Goal: Information Seeking & Learning: Learn about a topic

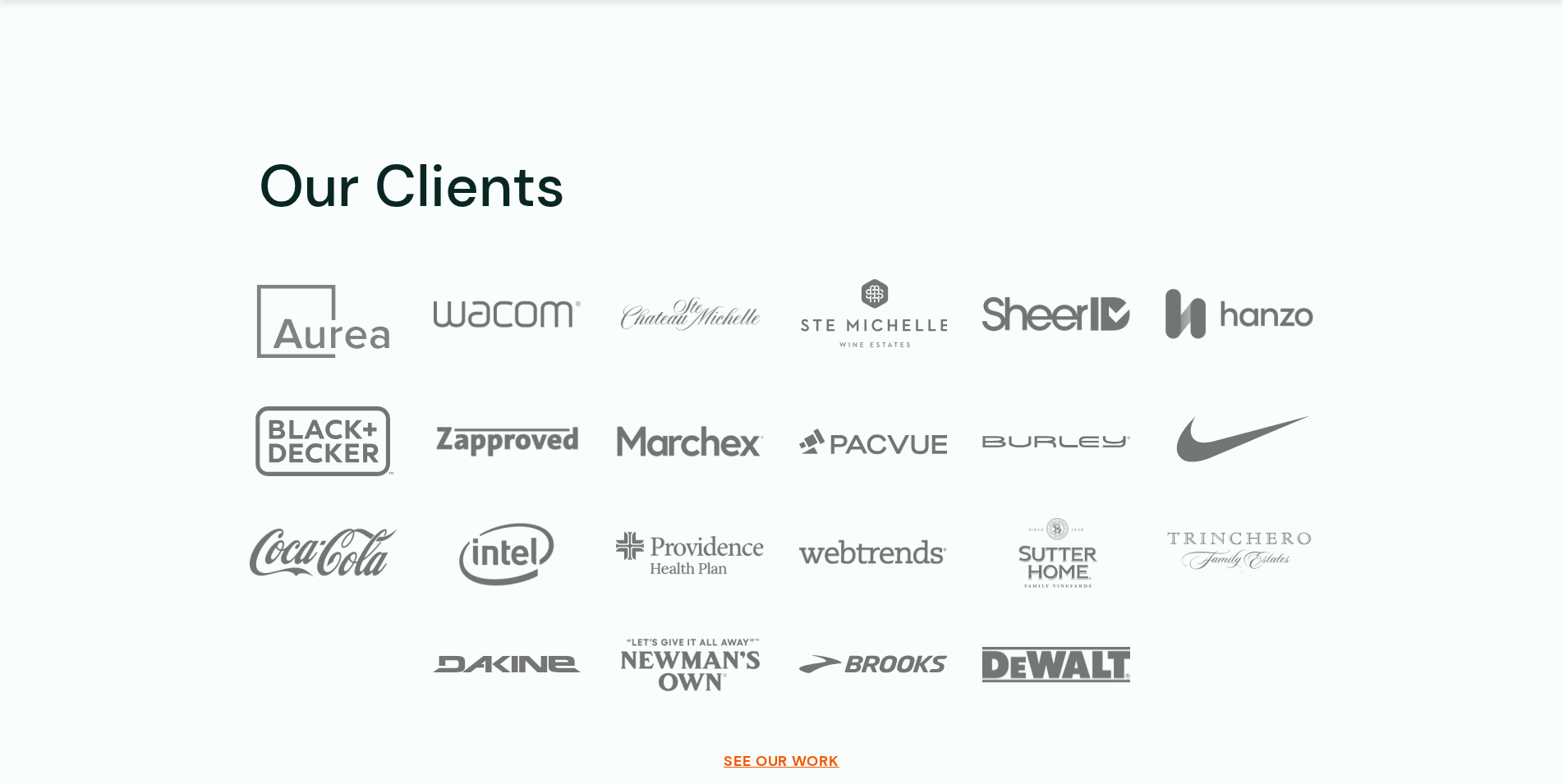
scroll to position [2847, 0]
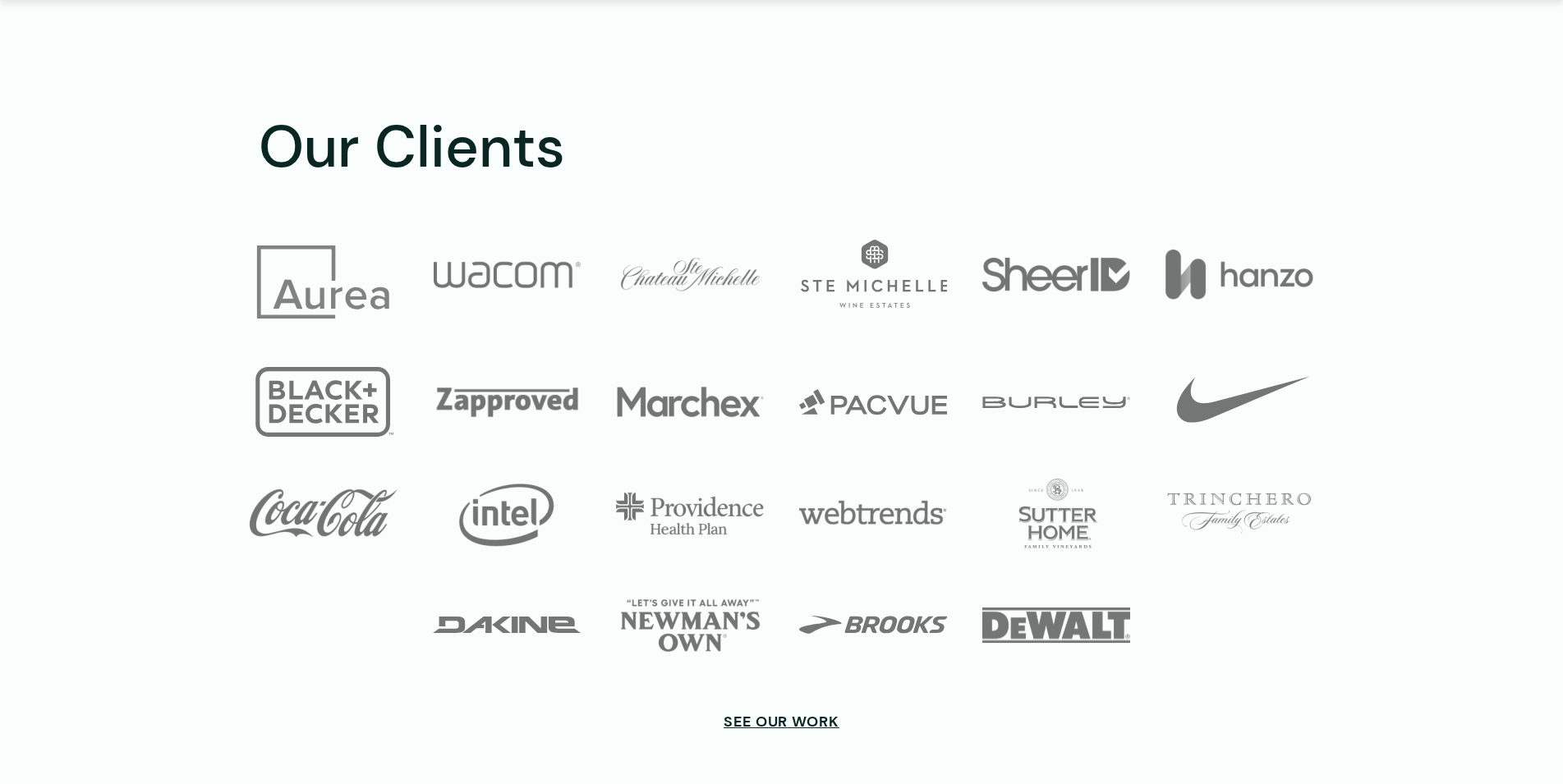
click at [796, 716] on span "See our work" at bounding box center [781, 722] width 116 height 18
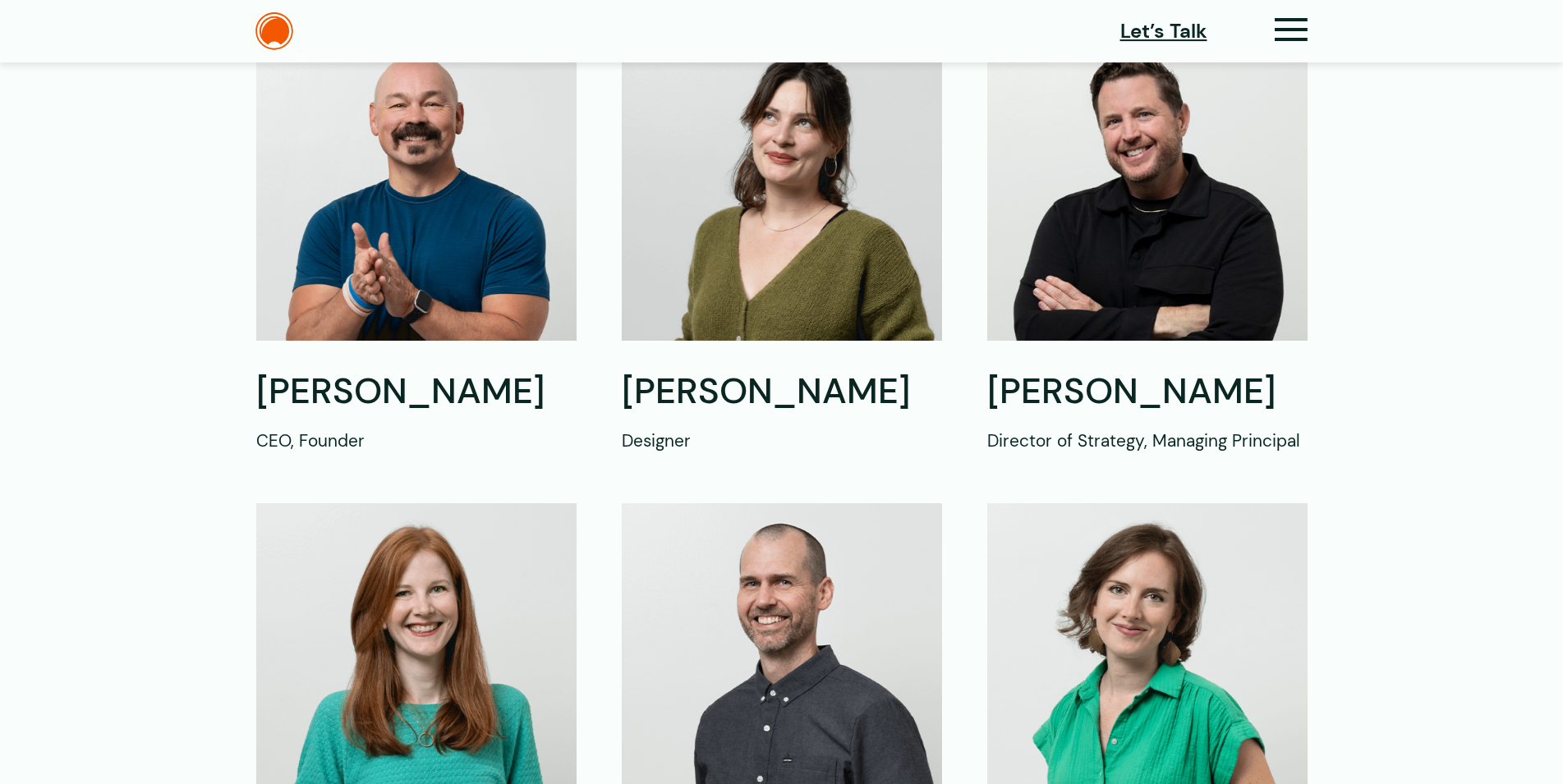
scroll to position [502, 0]
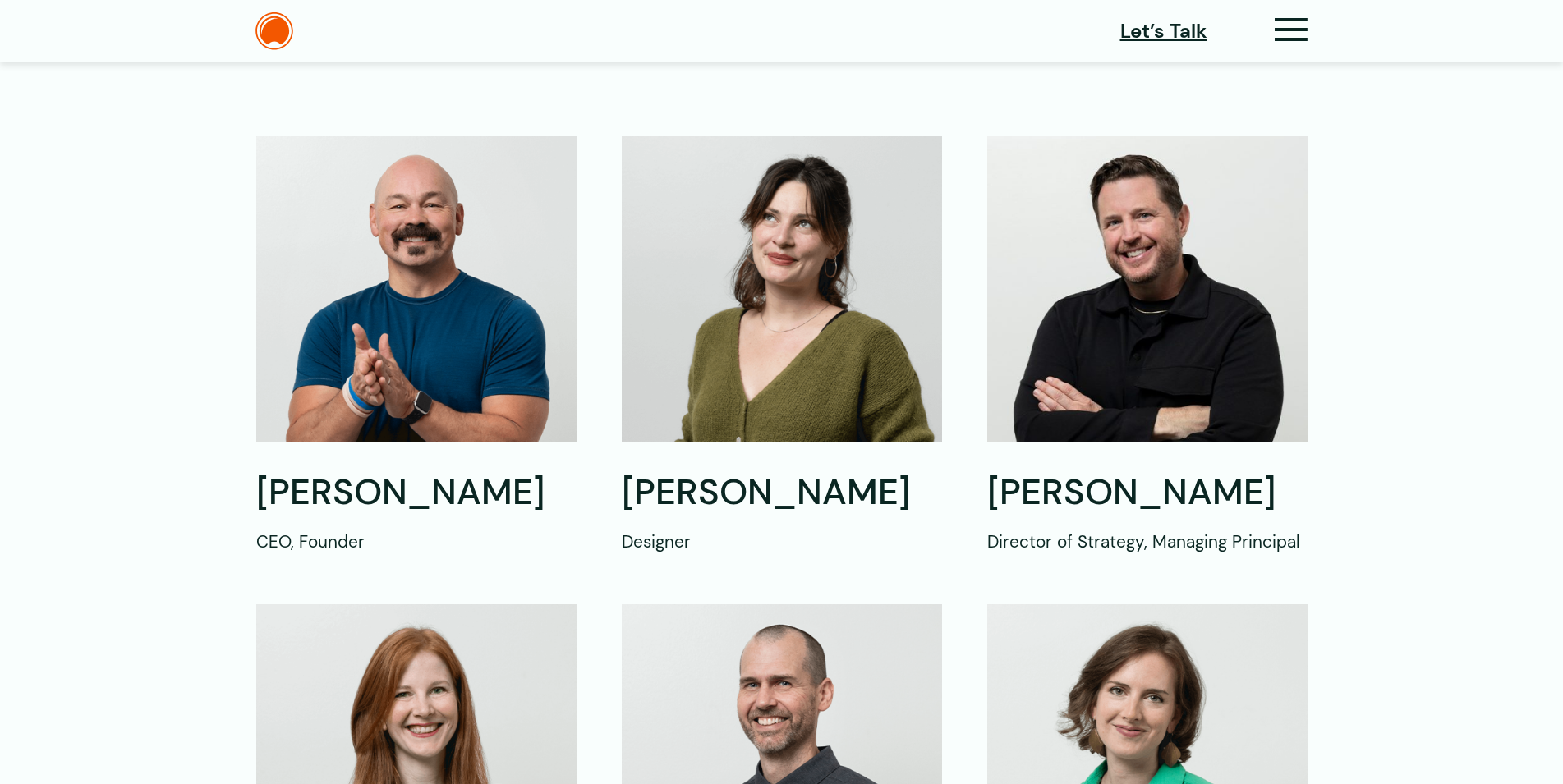
drag, startPoint x: 1093, startPoint y: 498, endPoint x: 1444, endPoint y: 517, distance: 351.5
click at [1093, 498] on h2 "[PERSON_NAME]" at bounding box center [1147, 493] width 321 height 47
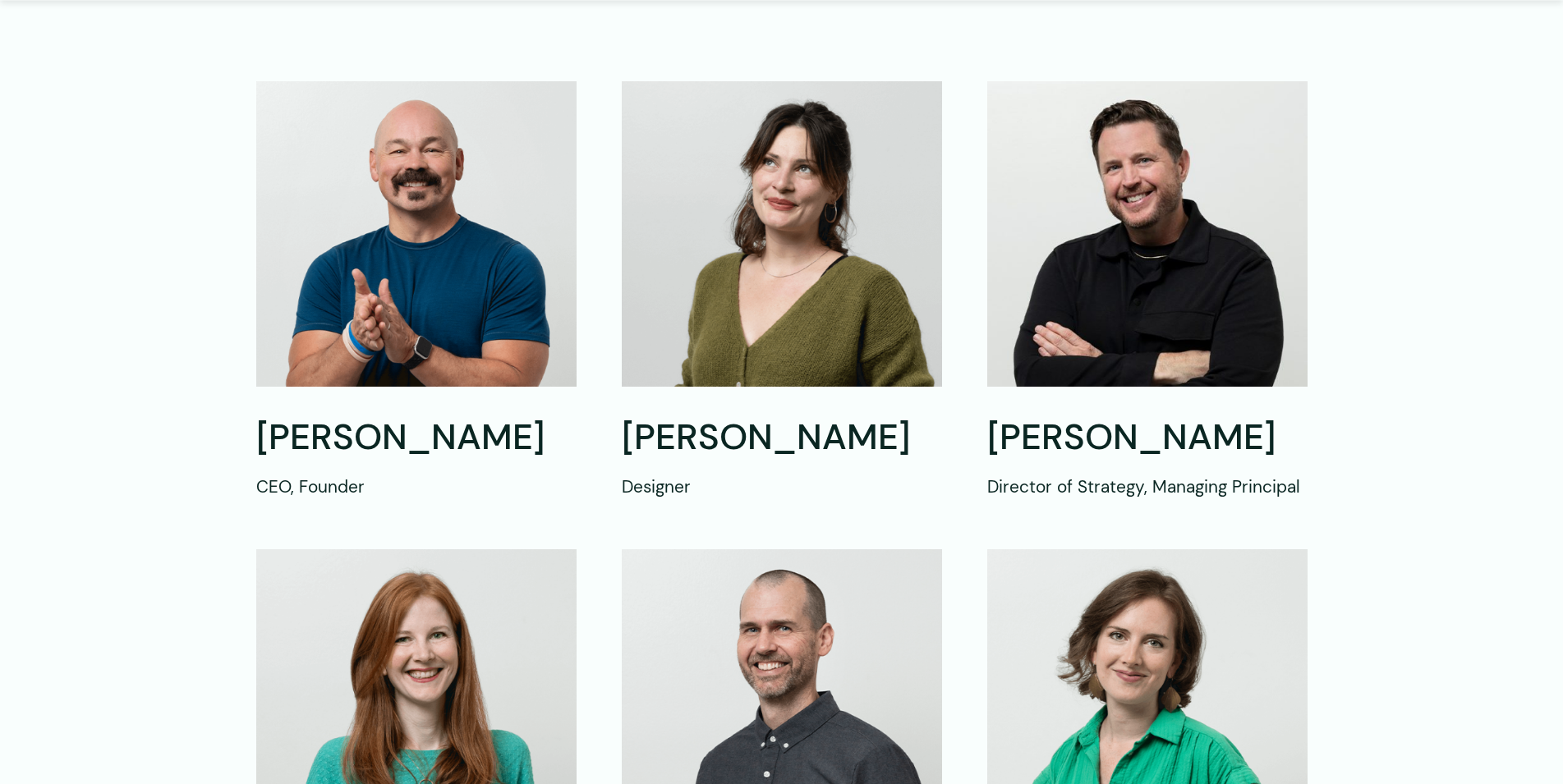
scroll to position [587, 0]
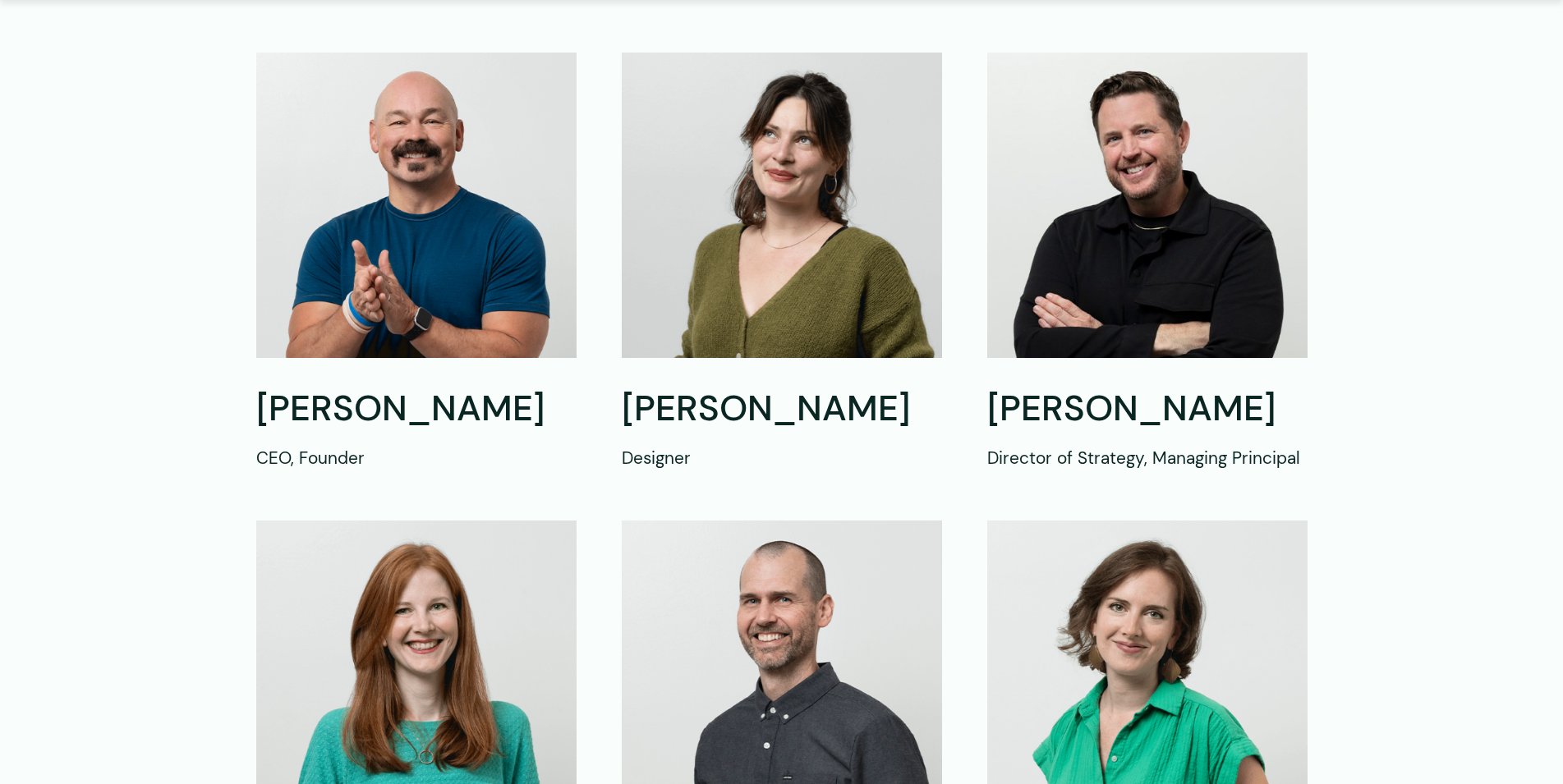
drag, startPoint x: 1147, startPoint y: 434, endPoint x: 1145, endPoint y: 412, distance: 22.1
click at [1148, 433] on div "[PERSON_NAME] Director of Strategy, Managing Principal" at bounding box center [1147, 428] width 321 height 85
click at [1144, 411] on h2 "[PERSON_NAME]" at bounding box center [1147, 409] width 321 height 47
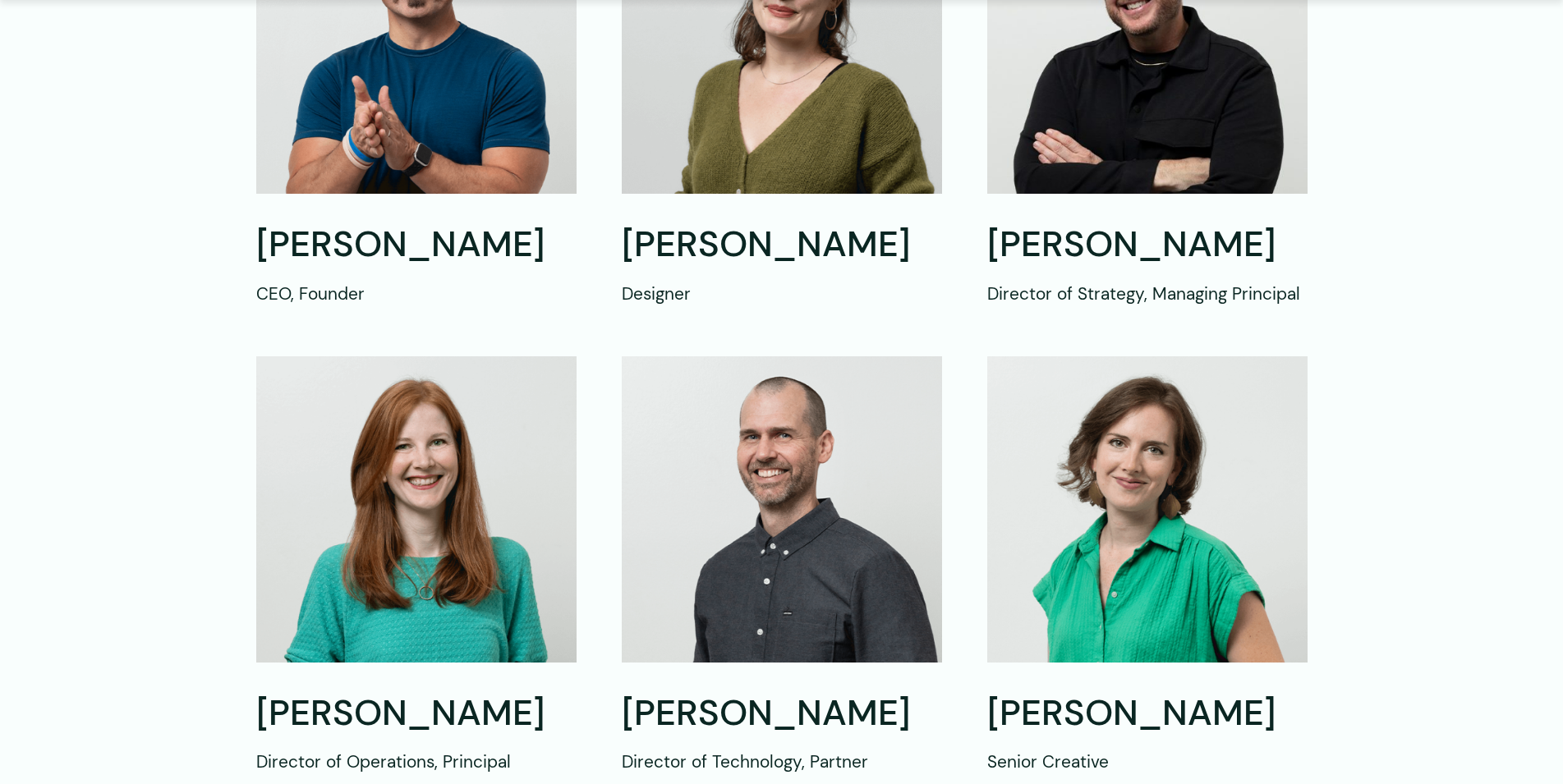
scroll to position [754, 0]
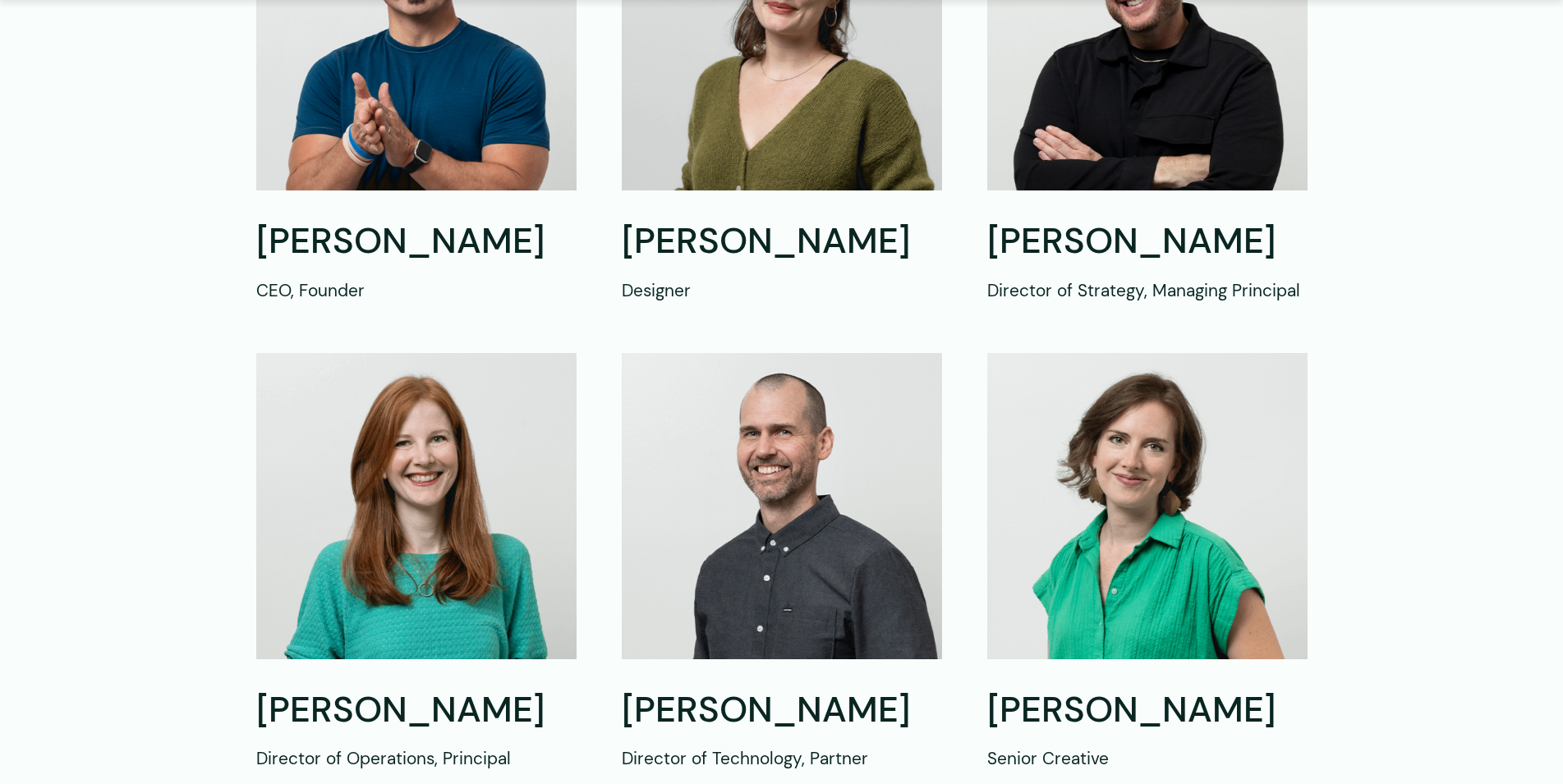
click at [1096, 699] on h2 "[PERSON_NAME]" at bounding box center [1147, 710] width 321 height 47
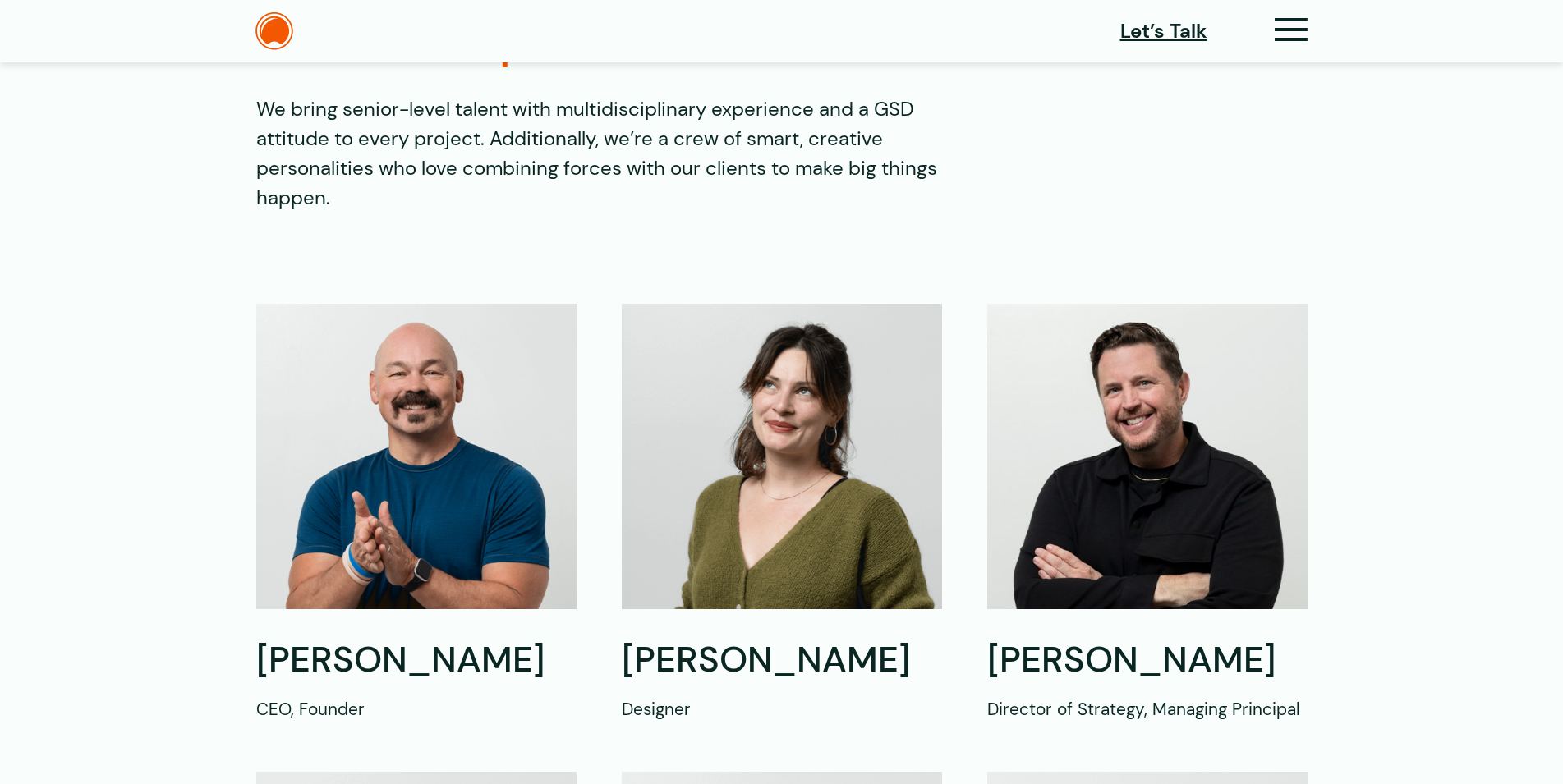
scroll to position [0, 0]
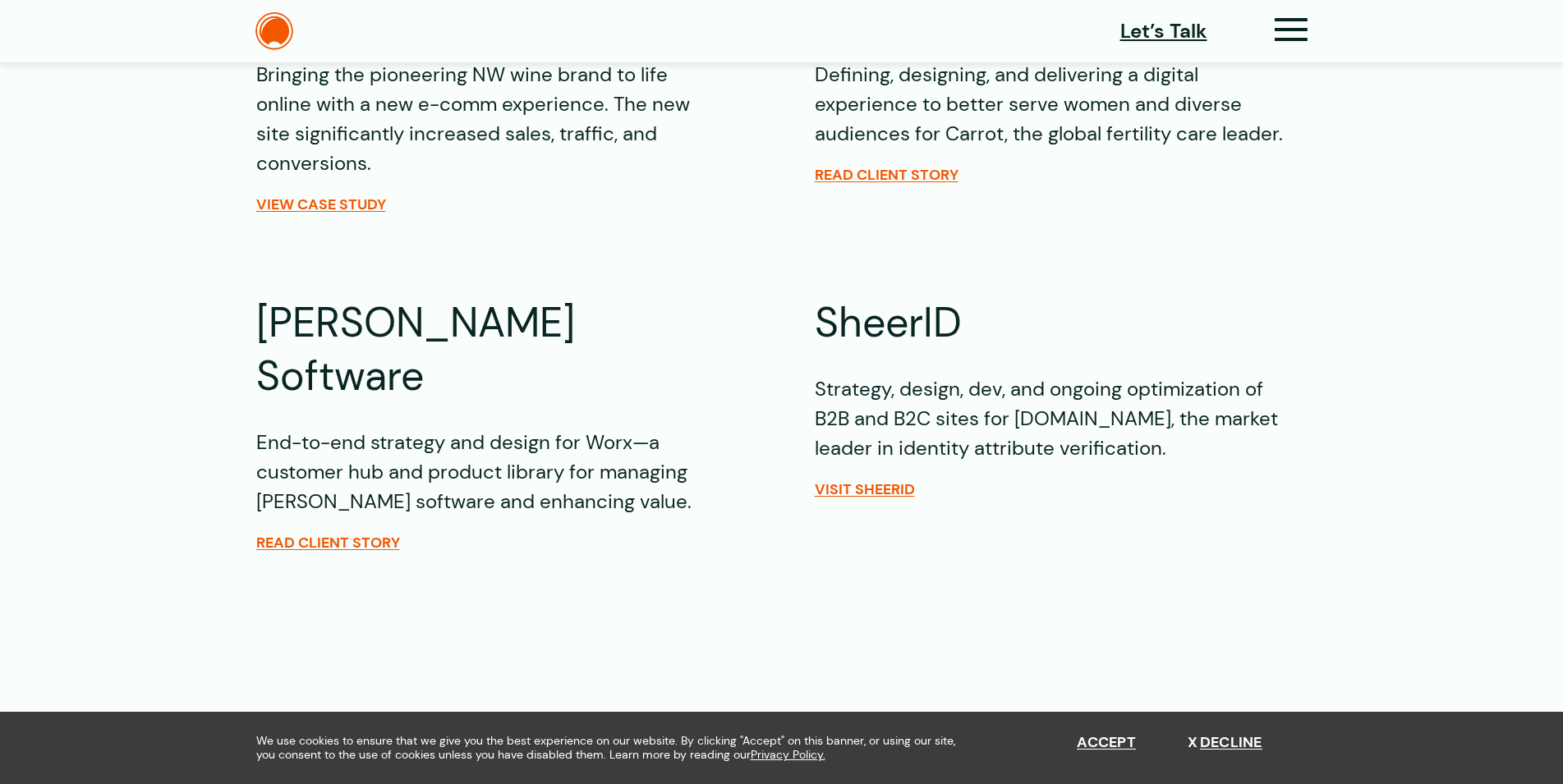
scroll to position [838, 0]
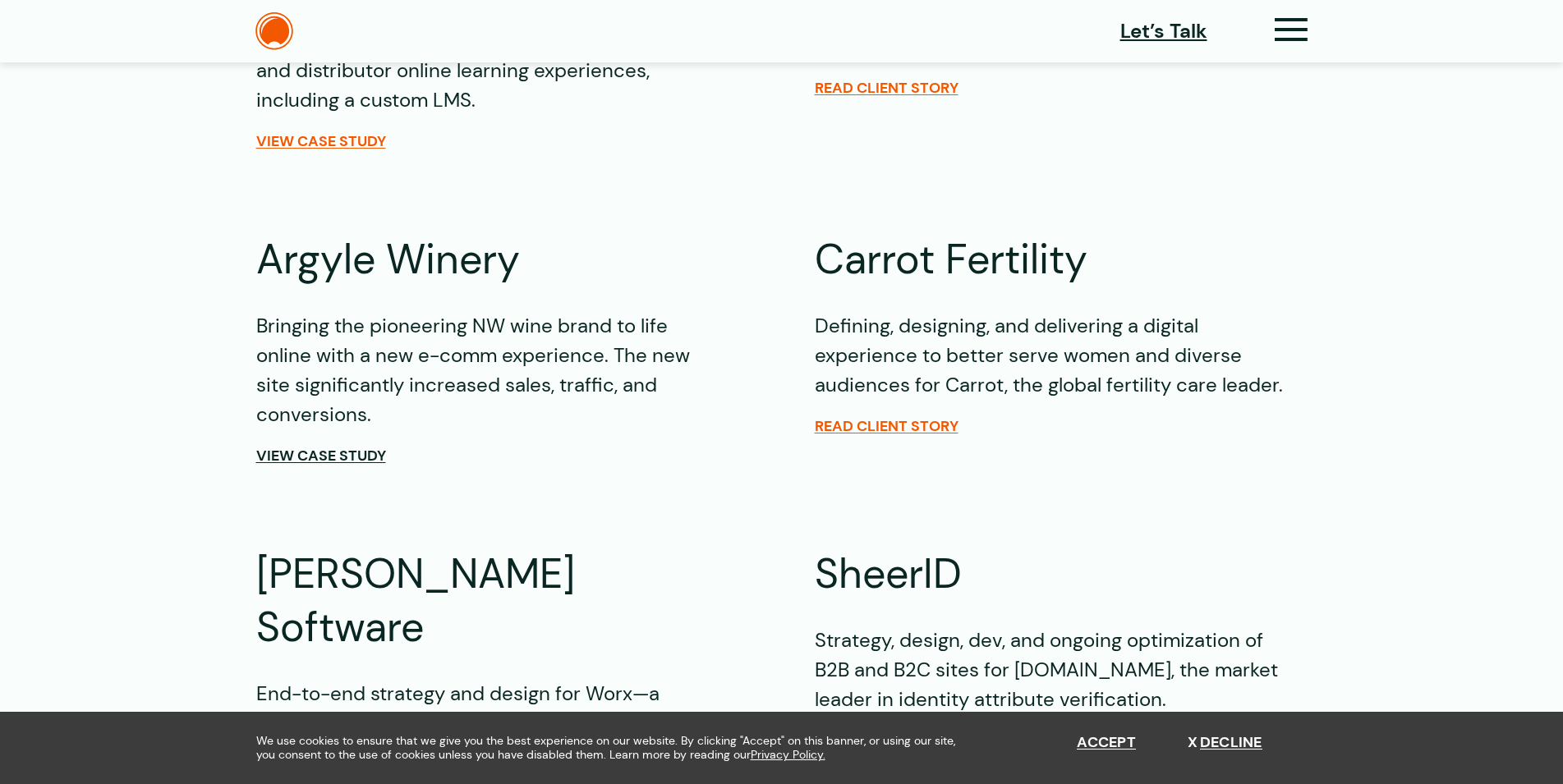
click at [346, 447] on span "View Case Study" at bounding box center [321, 456] width 130 height 18
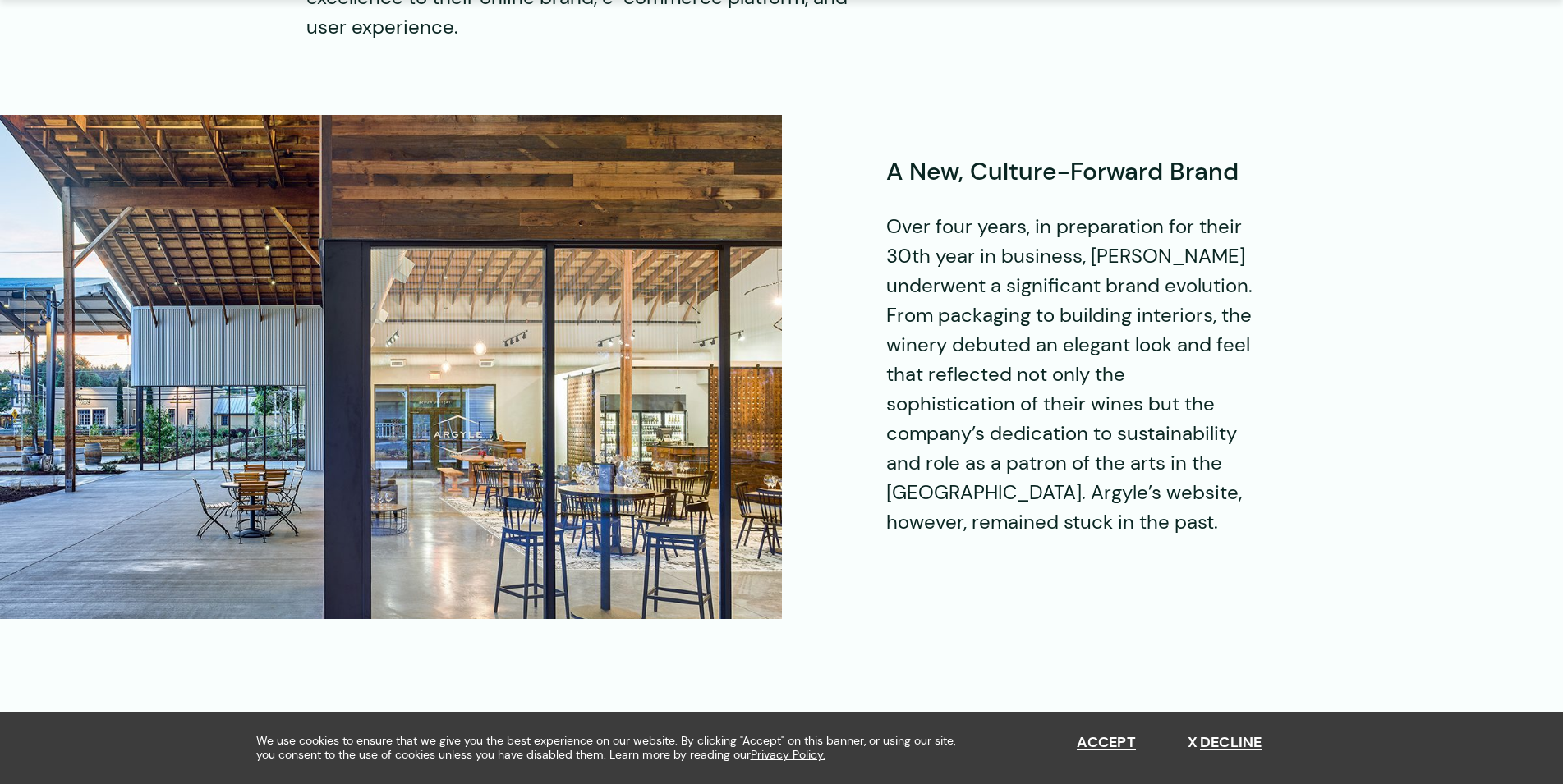
scroll to position [1926, 0]
